Goal: Find specific page/section

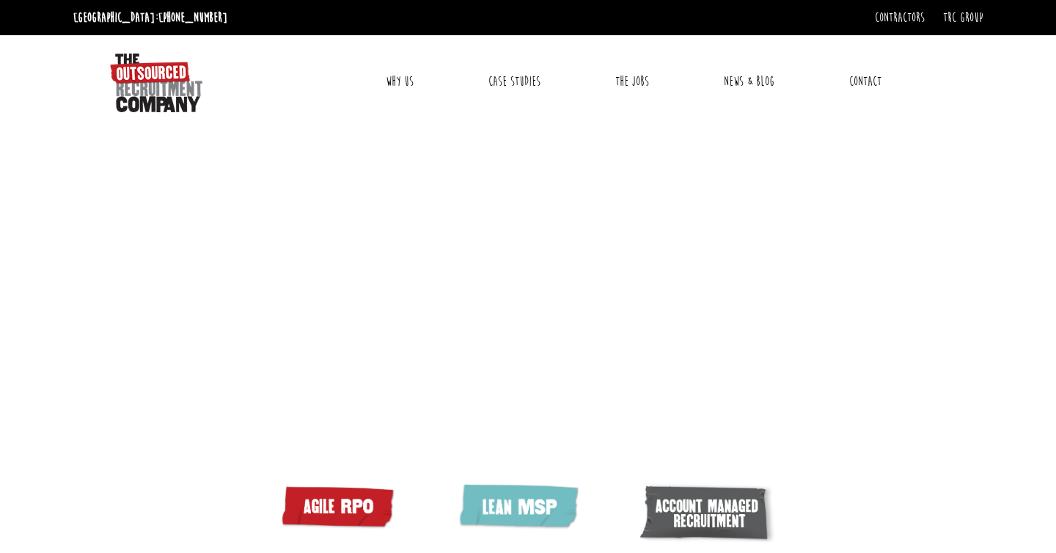
click at [391, 73] on link "Why Us" at bounding box center [400, 81] width 50 height 37
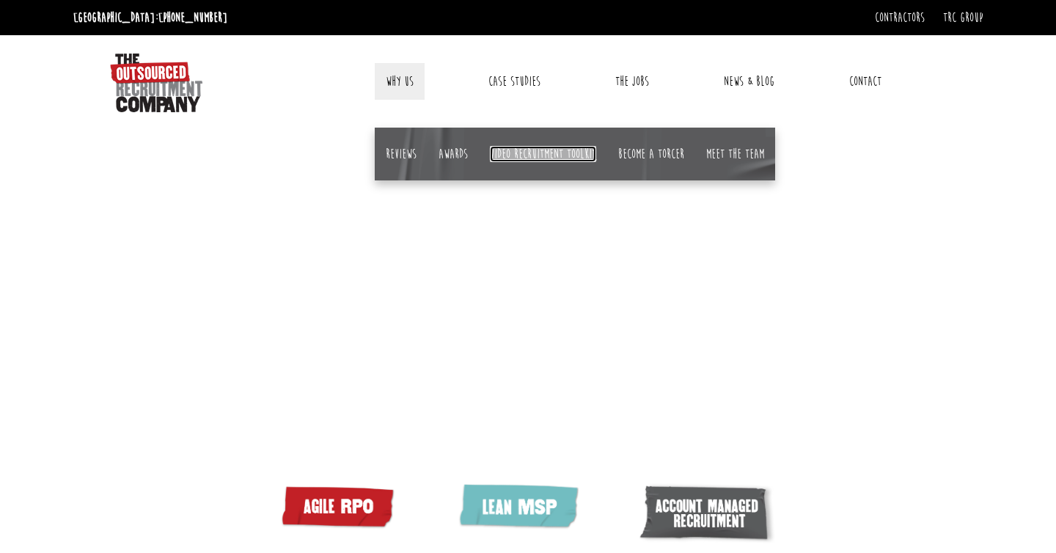
click at [589, 160] on link "Video Recruitment Toolkit" at bounding box center [543, 154] width 106 height 16
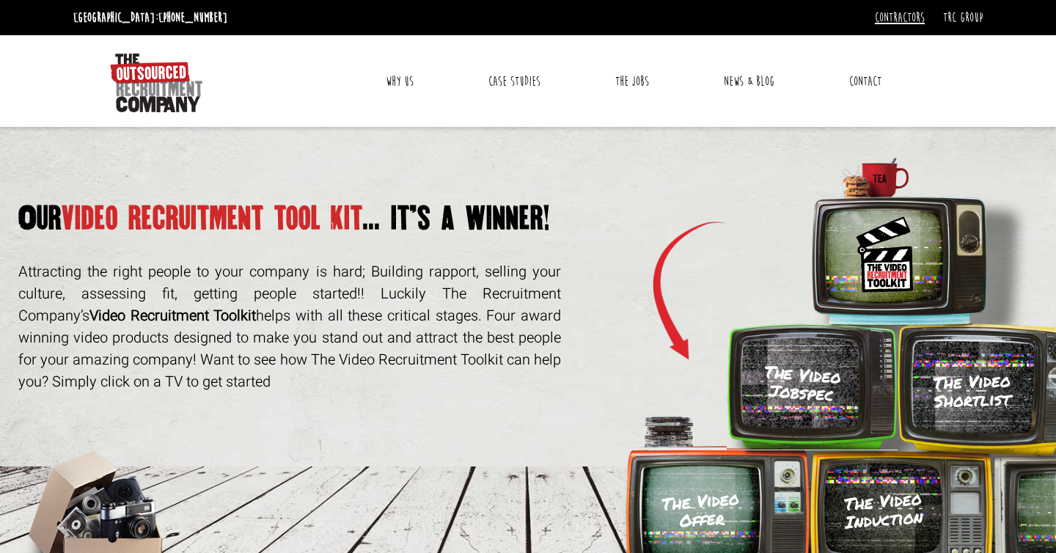
click at [905, 20] on link "Contractors" at bounding box center [900, 18] width 50 height 16
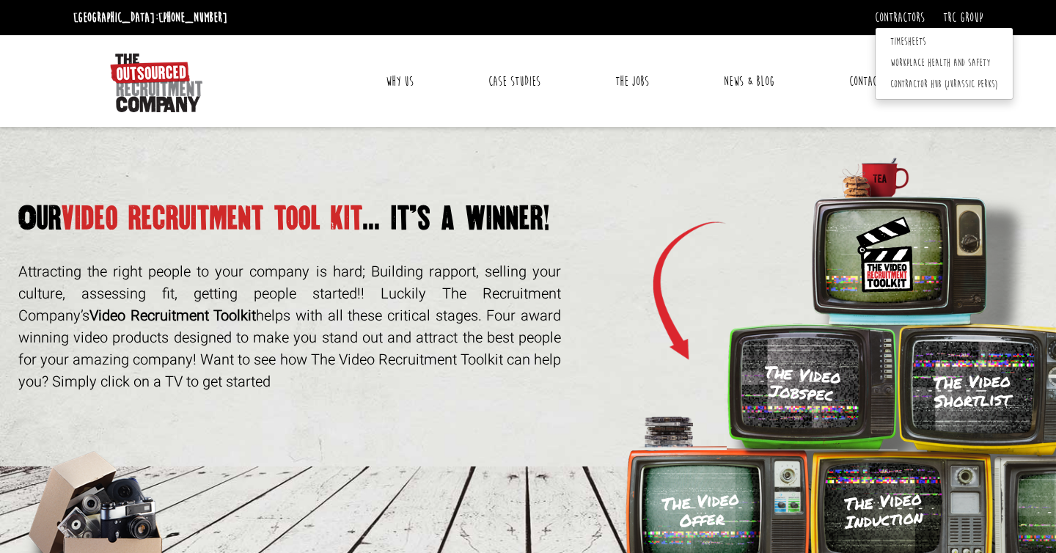
click at [850, 40] on div "Toggle navigation Why Us Reviews Awards Video Recruitment Toolkit Become a TORC…" at bounding box center [528, 81] width 920 height 92
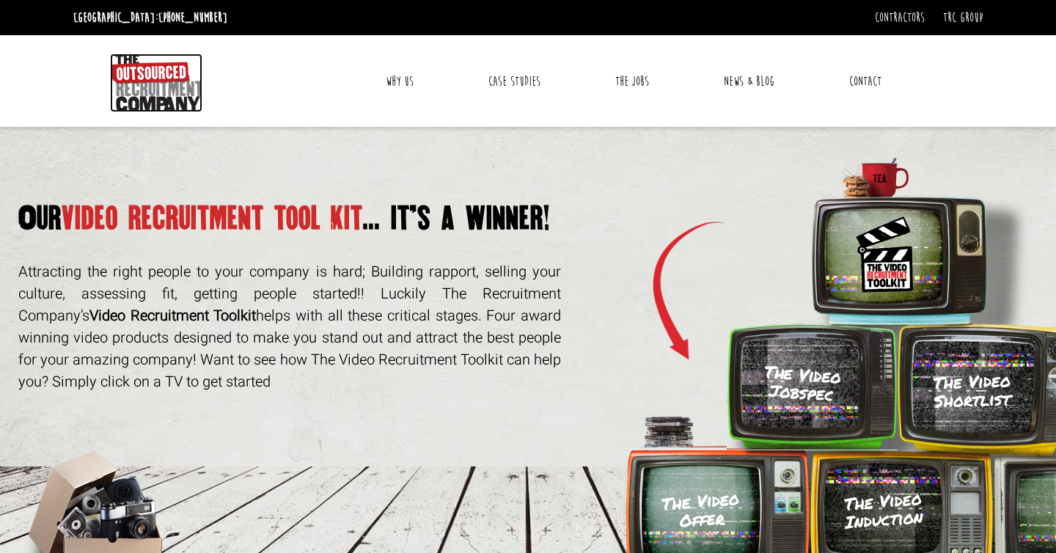
click at [139, 104] on img at bounding box center [156, 83] width 92 height 59
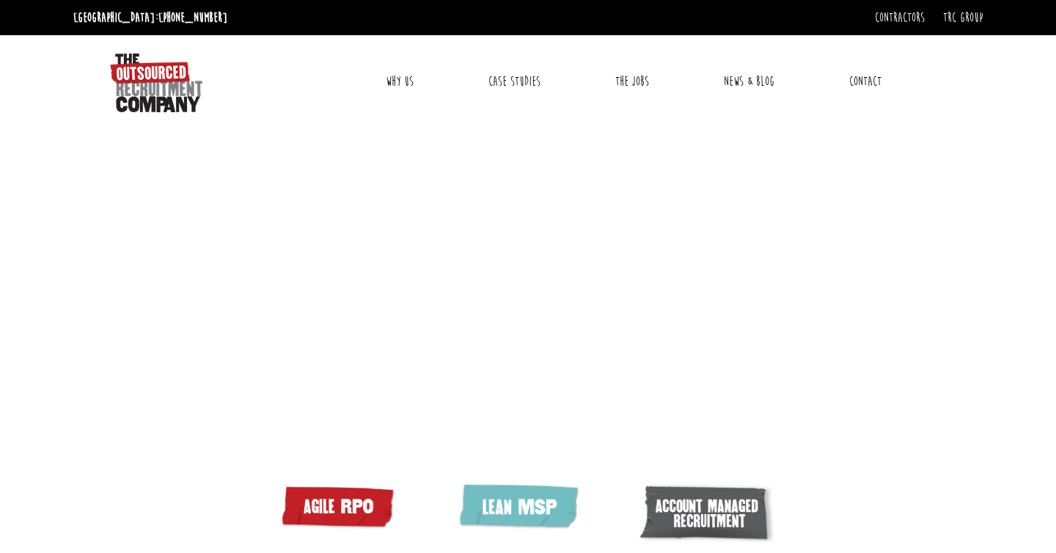
scroll to position [1135, 0]
click at [641, 82] on link "The Jobs" at bounding box center [632, 81] width 56 height 37
